Goal: Transaction & Acquisition: Subscribe to service/newsletter

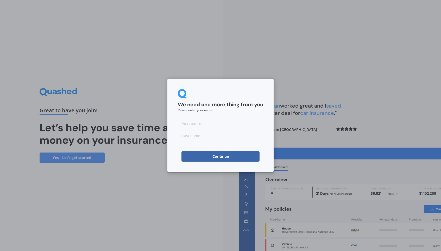
click at [196, 125] on input at bounding box center [220, 123] width 85 height 10
click at [195, 126] on input at bounding box center [220, 123] width 85 height 10
type input "l"
type input "Lauree"
click at [188, 136] on input at bounding box center [220, 136] width 85 height 10
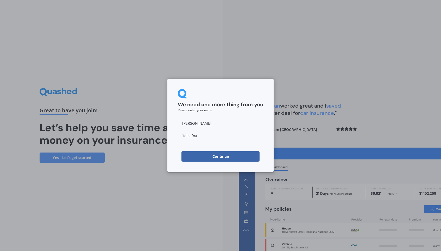
type input "Toleafoa"
click at [213, 119] on input "Lauree" at bounding box center [220, 123] width 85 height 10
click at [190, 156] on button "Continue" at bounding box center [220, 156] width 78 height 10
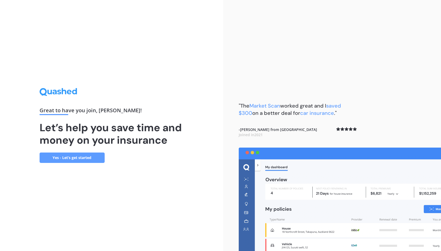
click at [82, 159] on link "Yes - Let’s get started" at bounding box center [72, 158] width 65 height 10
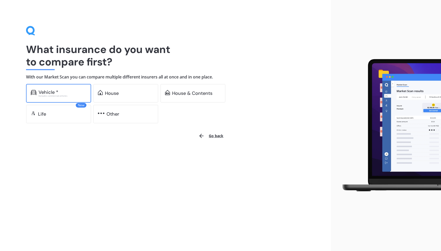
click at [31, 93] on img at bounding box center [34, 92] width 6 height 5
